Goal: Task Accomplishment & Management: Use online tool/utility

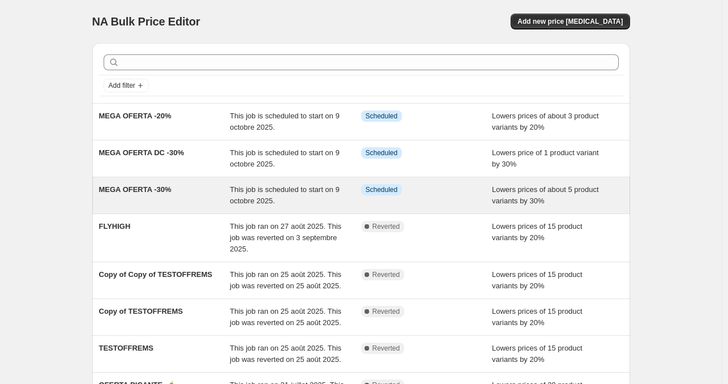
click at [285, 192] on span "This job is scheduled to start on 9 octobre 2025." at bounding box center [285, 195] width 110 height 20
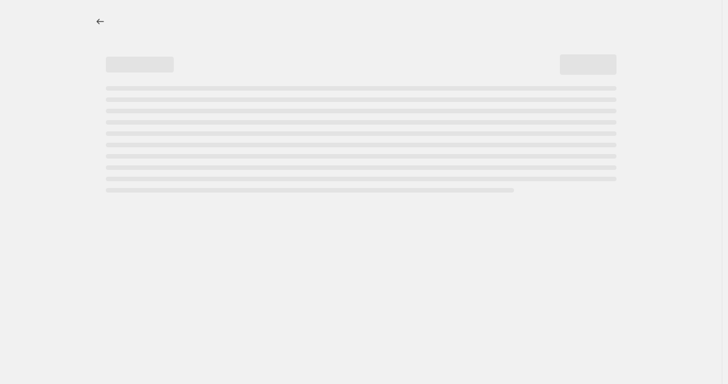
select select "percentage"
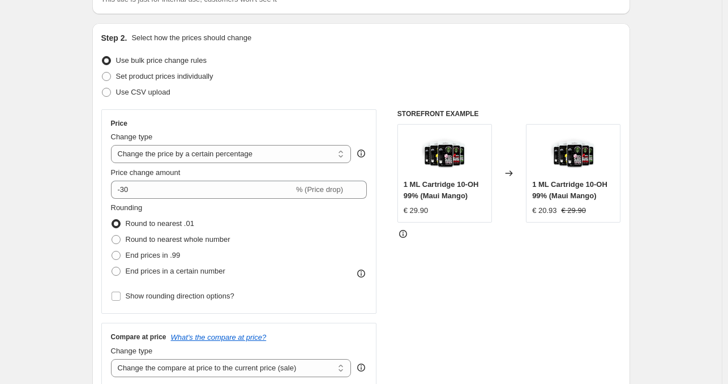
scroll to position [170, 0]
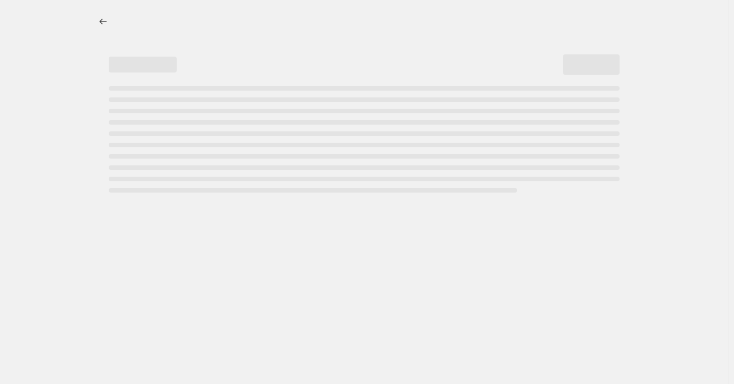
select select "percentage"
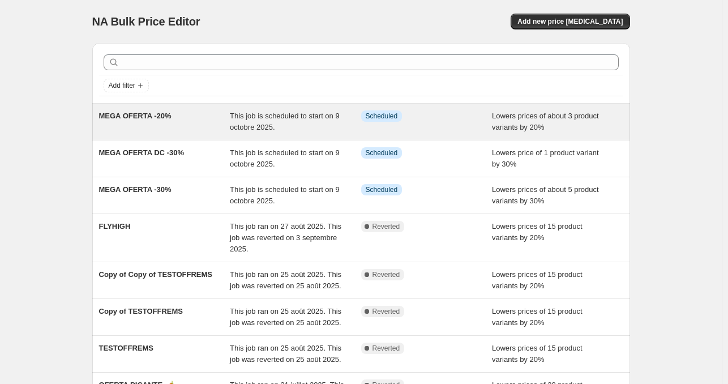
click at [210, 116] on div "MEGA OFERTA -20%" at bounding box center [164, 121] width 131 height 23
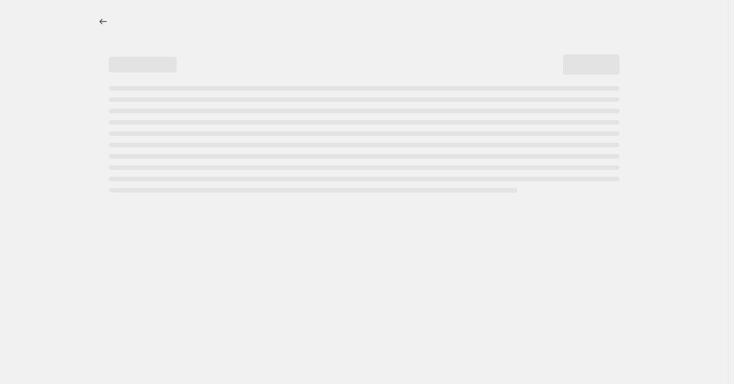
select select "percentage"
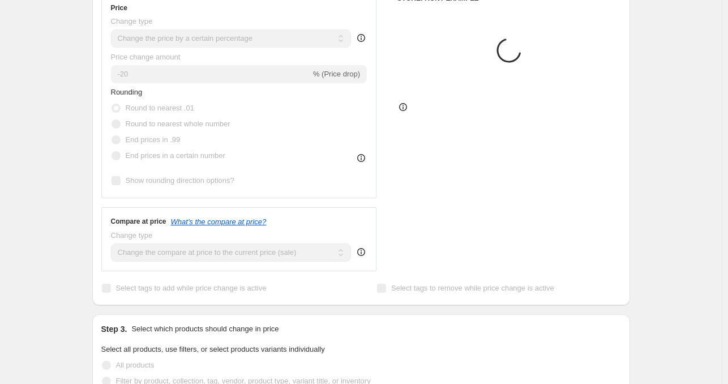
scroll to position [340, 0]
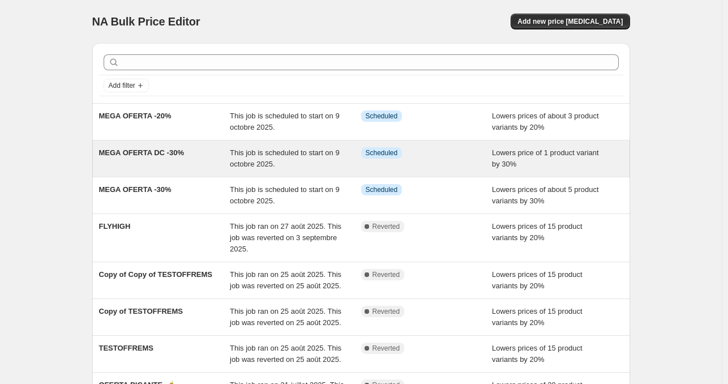
click at [200, 161] on div "MEGA OFERTA DC -30%" at bounding box center [164, 158] width 131 height 23
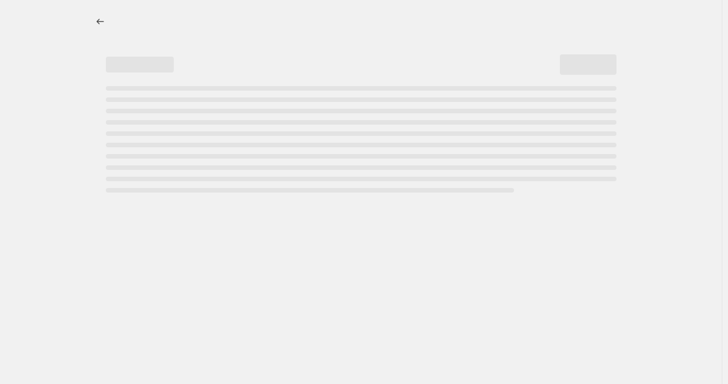
select select "percentage"
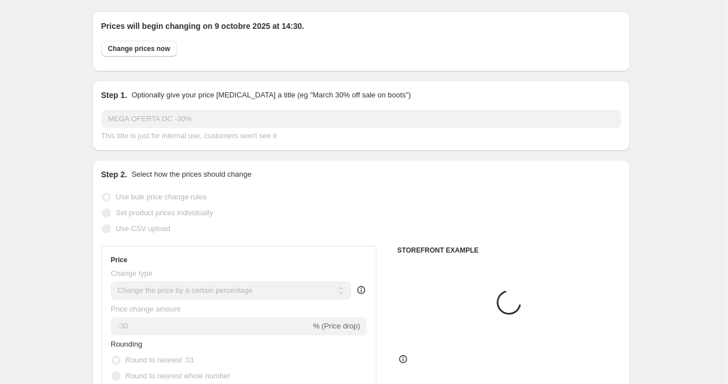
scroll to position [283, 0]
